Goal: Task Accomplishment & Management: Manage account settings

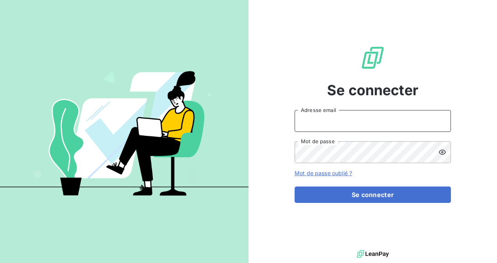
click at [337, 119] on input "Adresse email" at bounding box center [372, 121] width 156 height 22
type input "[PERSON_NAME][EMAIL_ADDRESS][DOMAIN_NAME]"
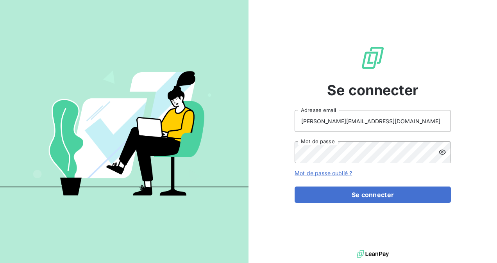
click at [331, 171] on link "Mot de passe oublié ?" at bounding box center [322, 173] width 57 height 7
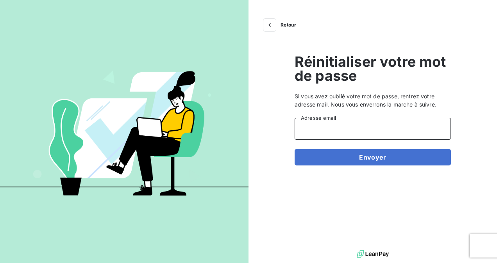
click at [357, 122] on input "Adresse email" at bounding box center [372, 129] width 156 height 22
type input "[PERSON_NAME][EMAIL_ADDRESS][DOMAIN_NAME]"
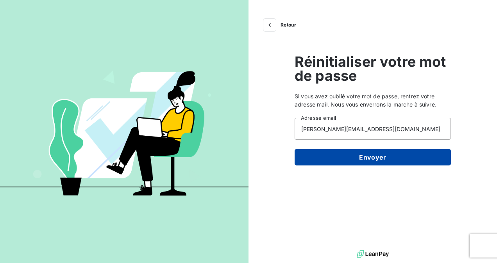
click at [357, 159] on button "Envoyer" at bounding box center [372, 157] width 156 height 16
